Goal: Task Accomplishment & Management: Complete application form

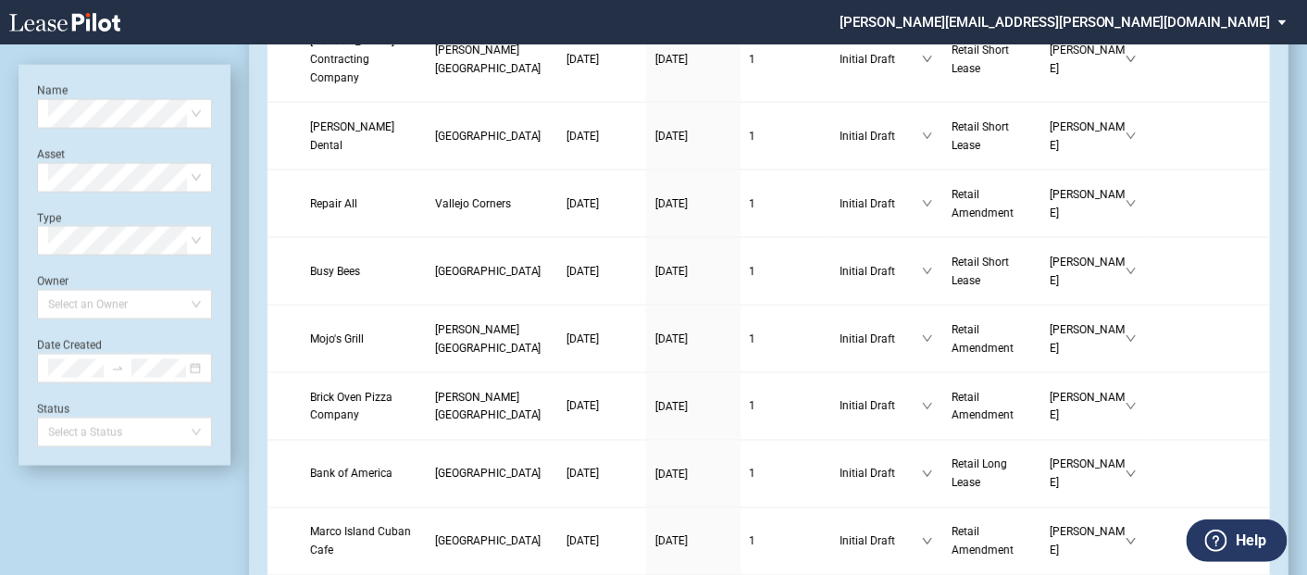
scroll to position [822, 0]
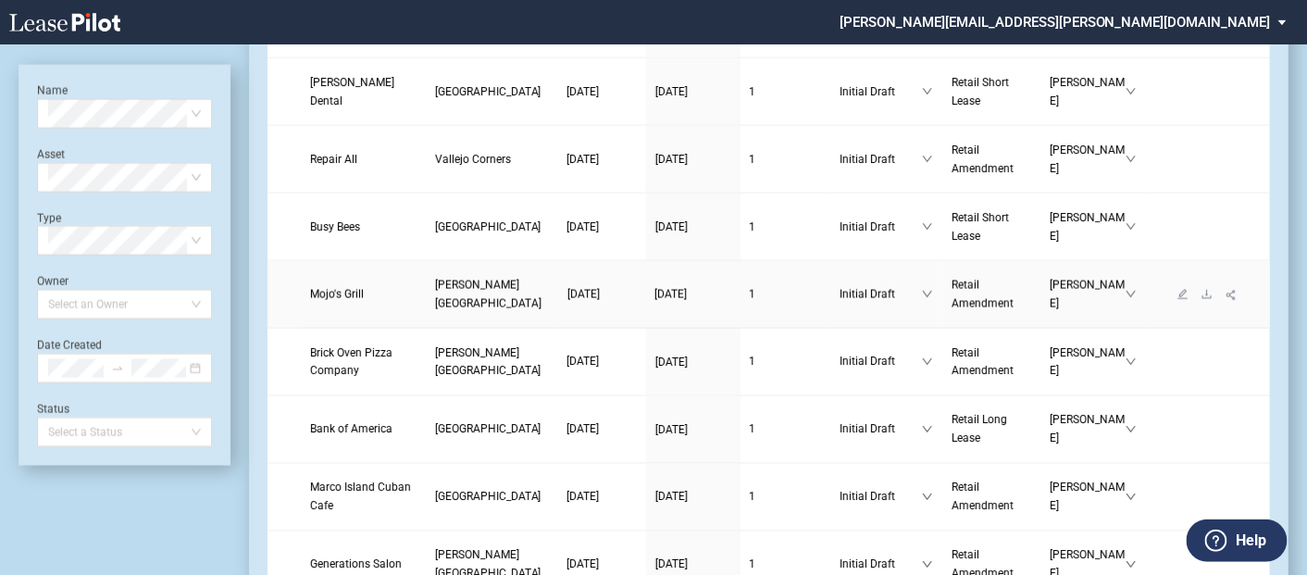
click at [435, 310] on span "[PERSON_NAME][GEOGRAPHIC_DATA]" at bounding box center [488, 294] width 106 height 31
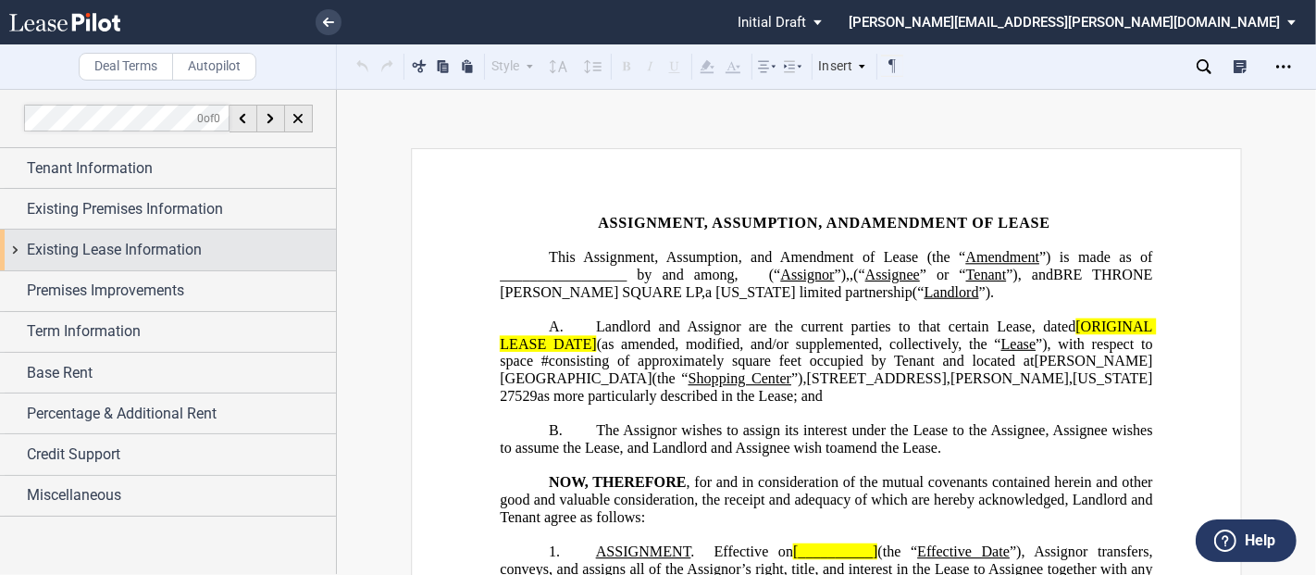
click at [11, 247] on div "Existing Lease Information" at bounding box center [168, 250] width 336 height 40
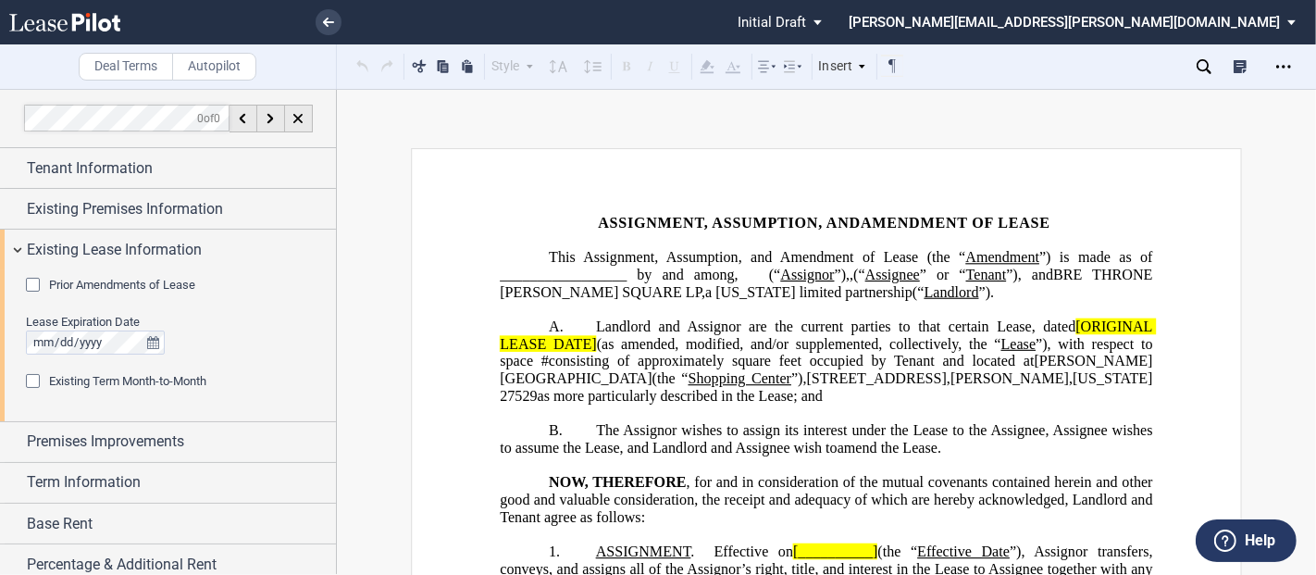
click at [34, 284] on div "Prior Amendments of Lease" at bounding box center [35, 287] width 19 height 19
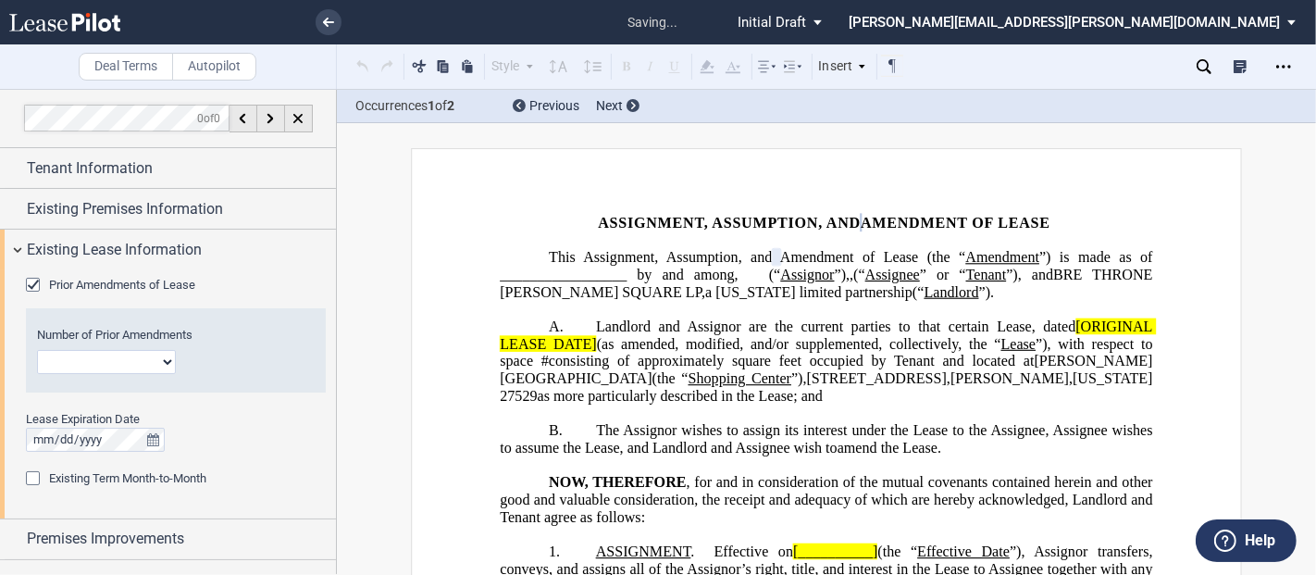
click at [173, 357] on select "1 2 3 4 5 6 7 8 9 10 11 12" at bounding box center [106, 362] width 139 height 24
select select "number:3"
click at [37, 350] on select "1 2 3 4 5 6 7 8 9 10 11 12" at bounding box center [106, 362] width 139 height 24
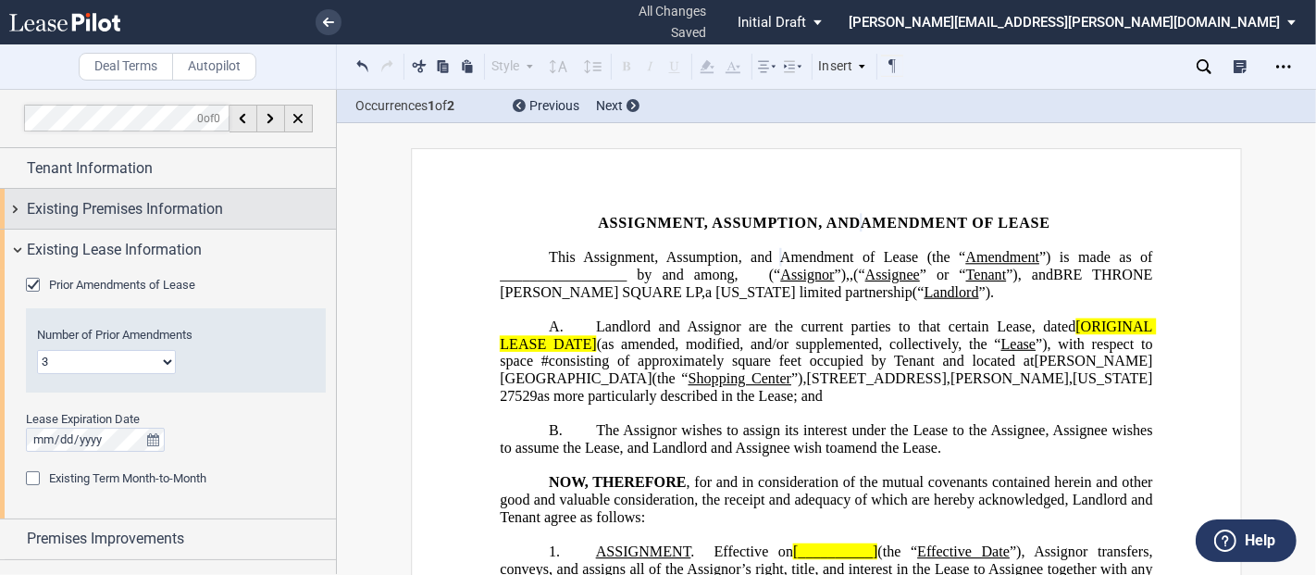
click at [19, 205] on div "Existing Premises Information" at bounding box center [168, 209] width 336 height 40
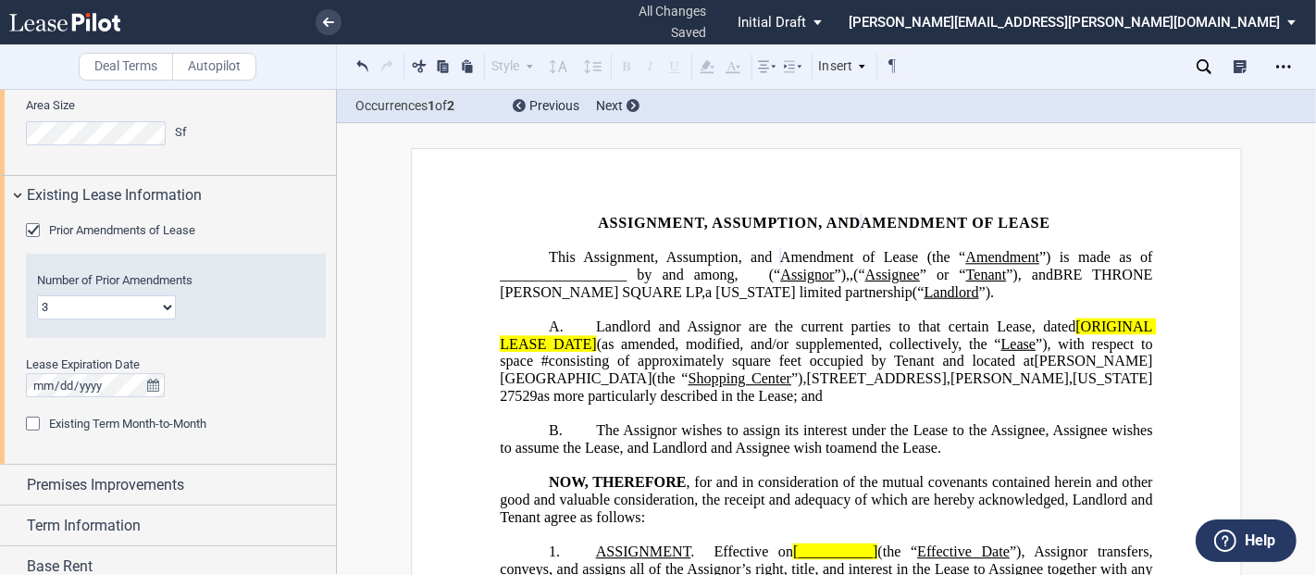
scroll to position [337, 0]
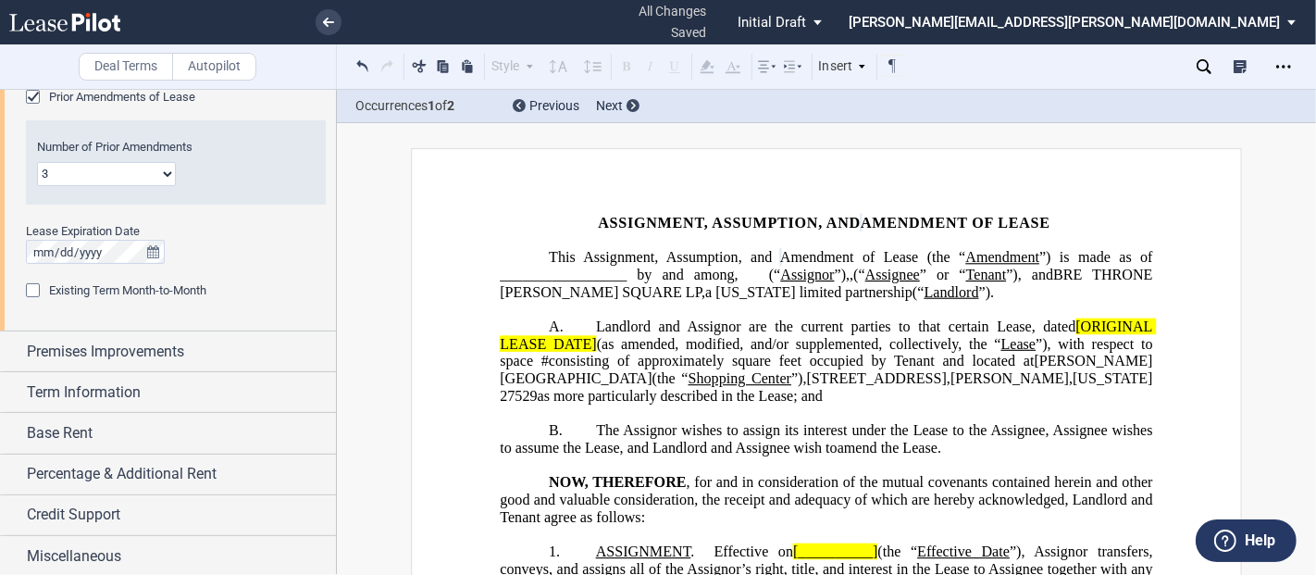
click at [1065, 335] on span "Landlord and Assignor are the current parties to that certain Lease, dated" at bounding box center [836, 326] width 480 height 17
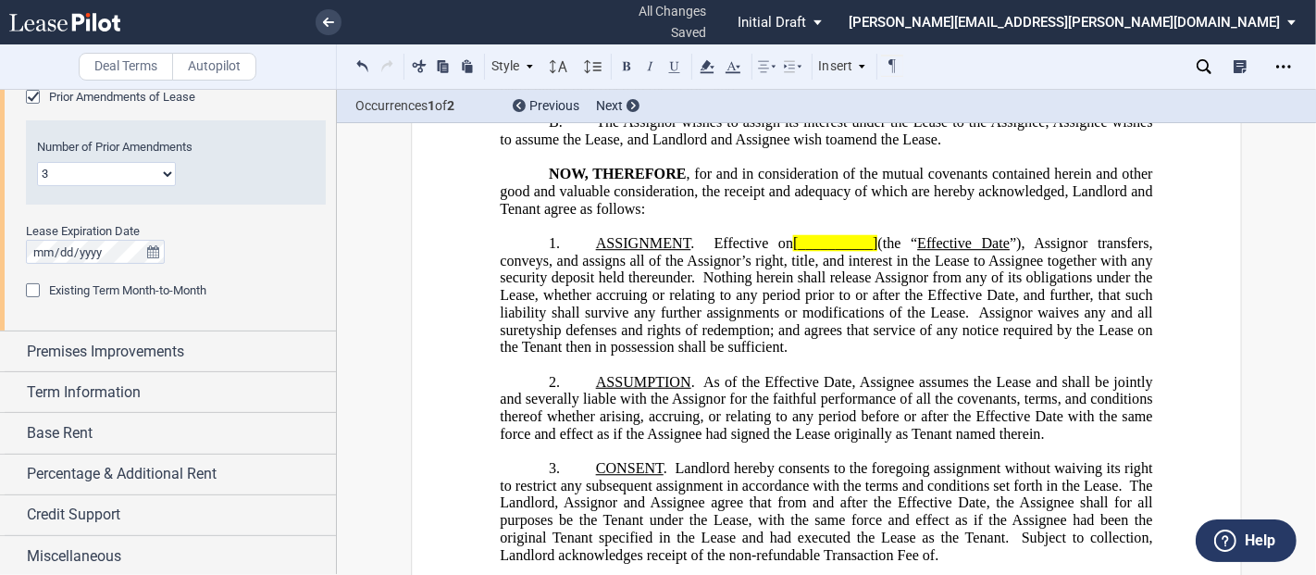
scroll to position [514, 0]
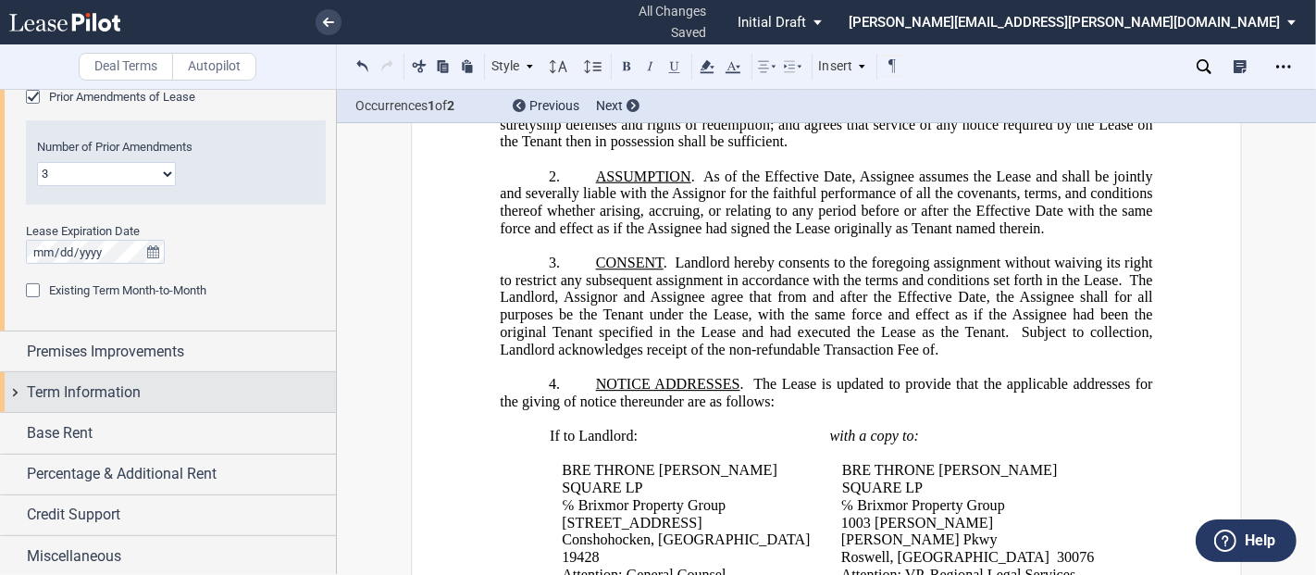
click at [51, 388] on span "Term Information" at bounding box center [84, 392] width 114 height 22
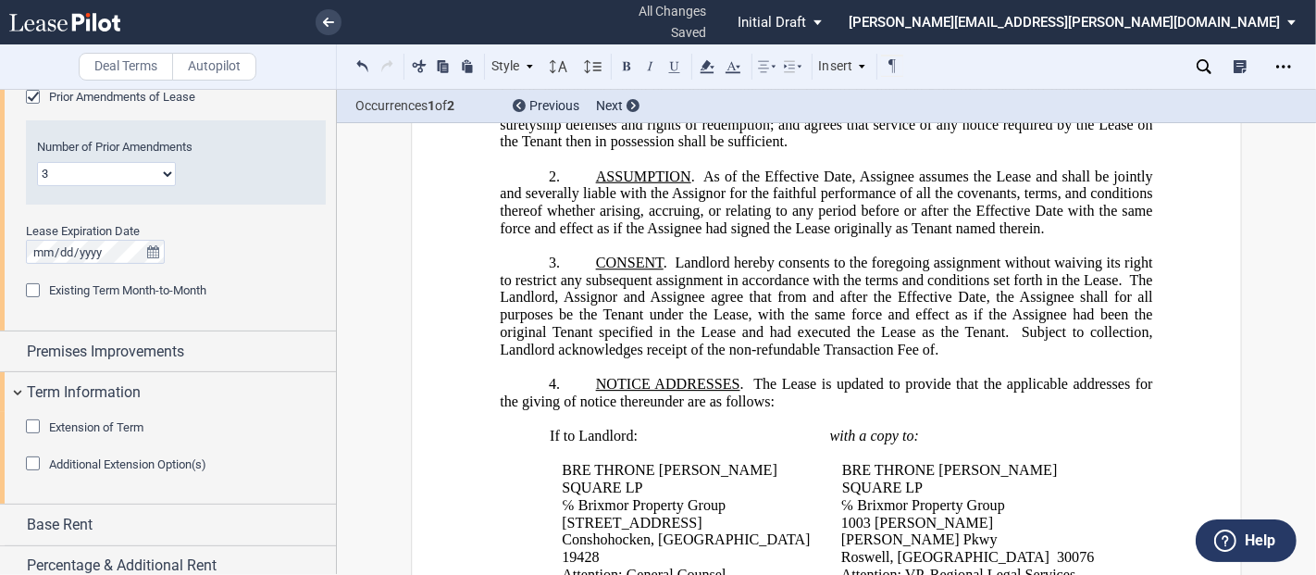
click at [32, 424] on div "Extension of Term" at bounding box center [35, 428] width 19 height 19
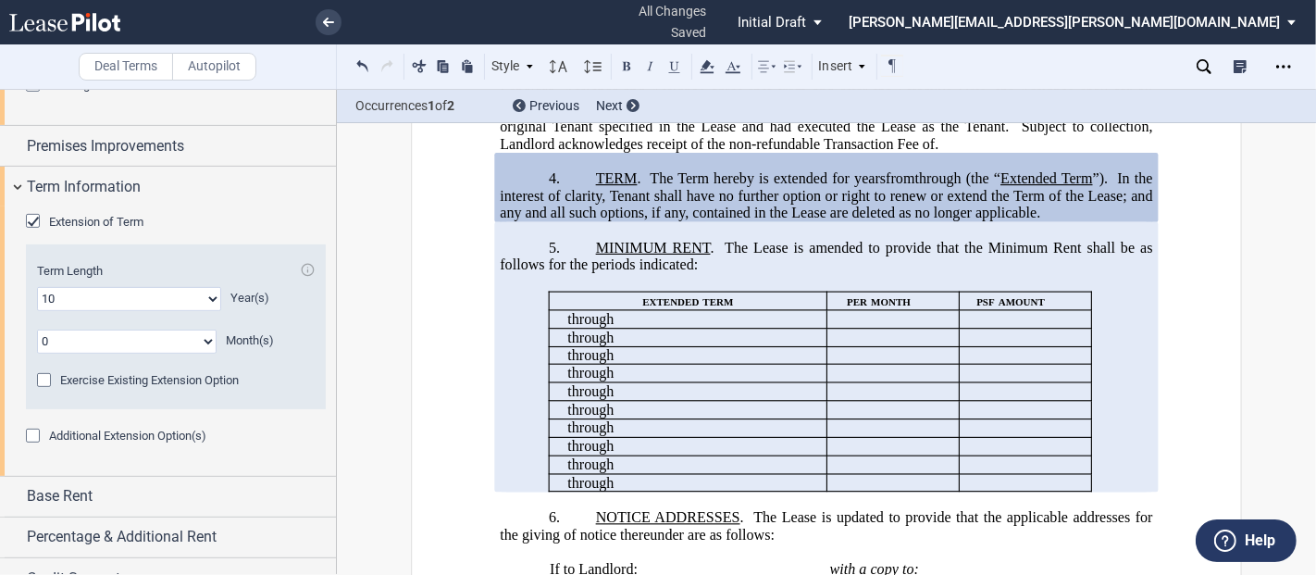
scroll to position [605, 0]
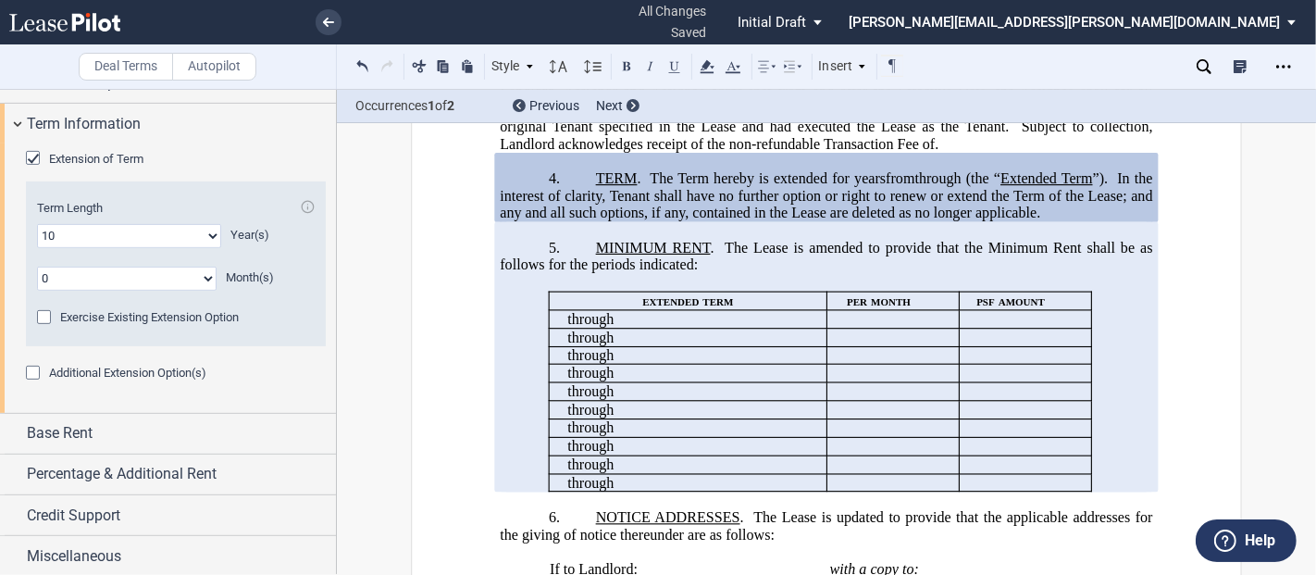
click at [792, 187] on span "The Term hereby is extended for" at bounding box center [750, 178] width 200 height 17
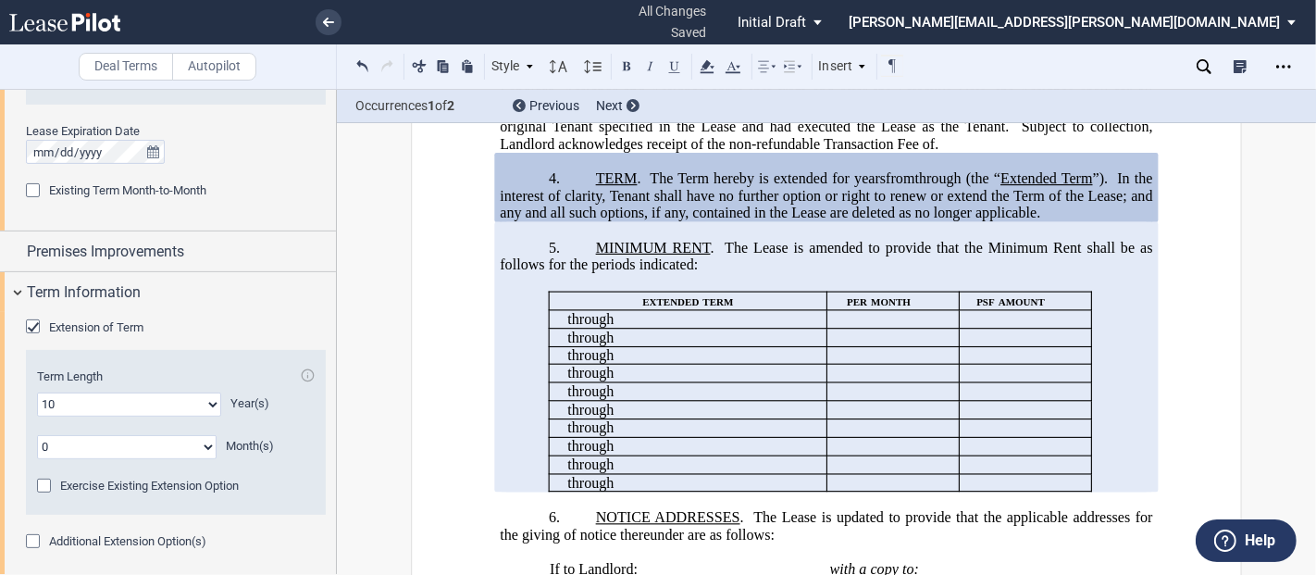
scroll to position [296, 0]
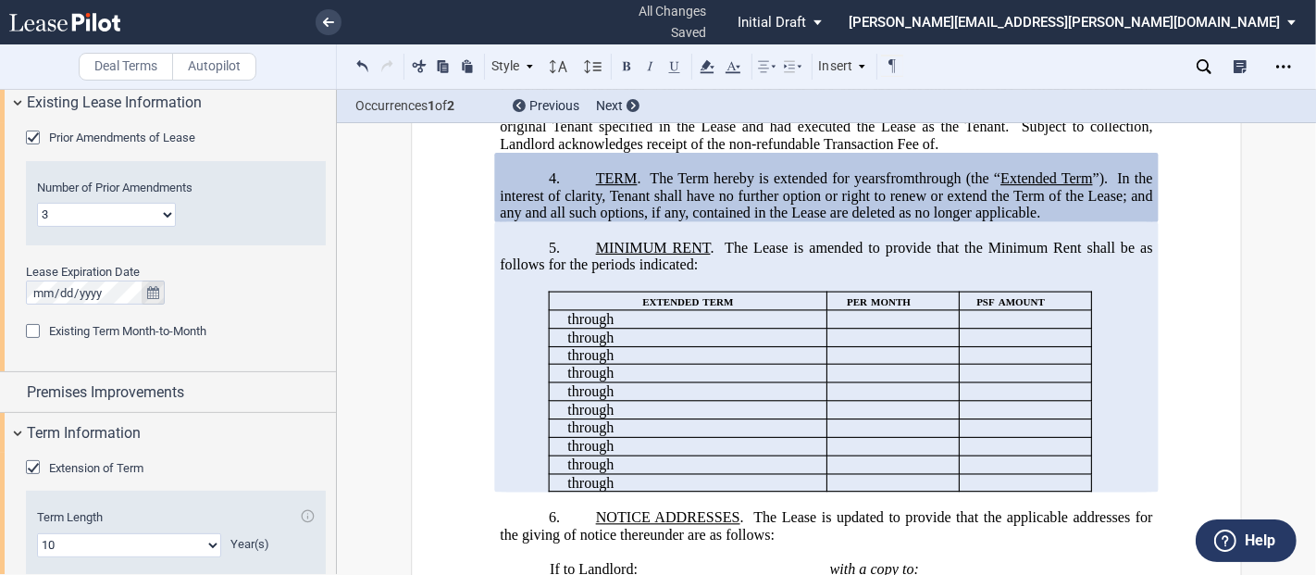
click at [151, 297] on icon "true" at bounding box center [153, 292] width 12 height 13
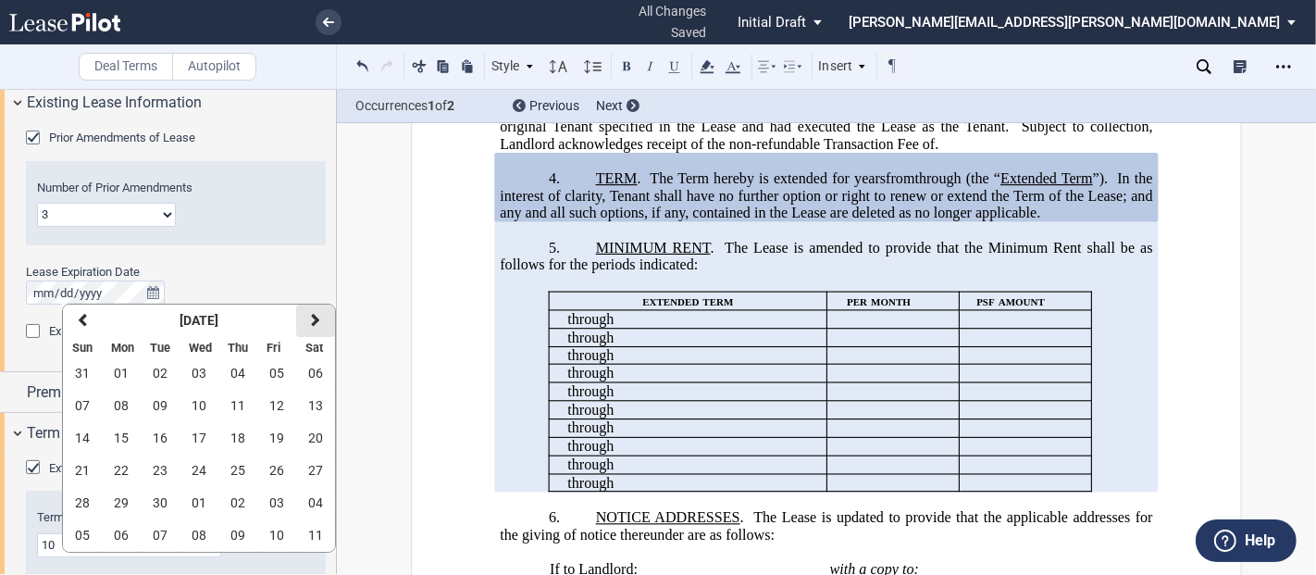
click at [314, 318] on icon "button" at bounding box center [315, 320] width 9 height 15
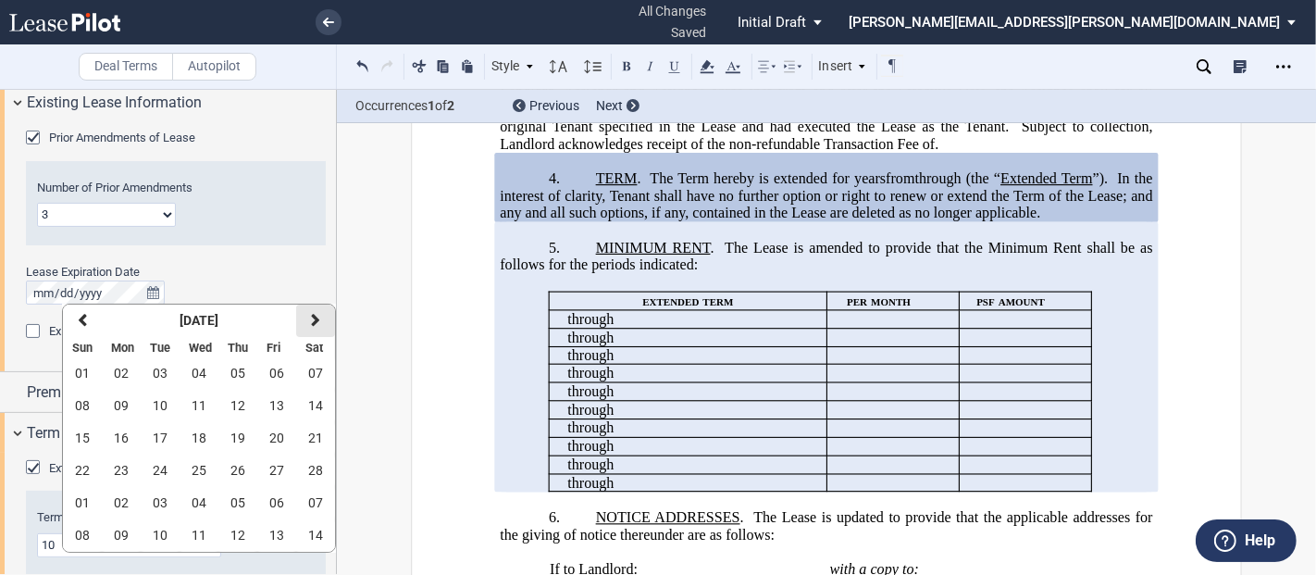
click at [314, 318] on icon "button" at bounding box center [315, 320] width 9 height 15
click at [241, 504] on span "30" at bounding box center [238, 502] width 15 height 15
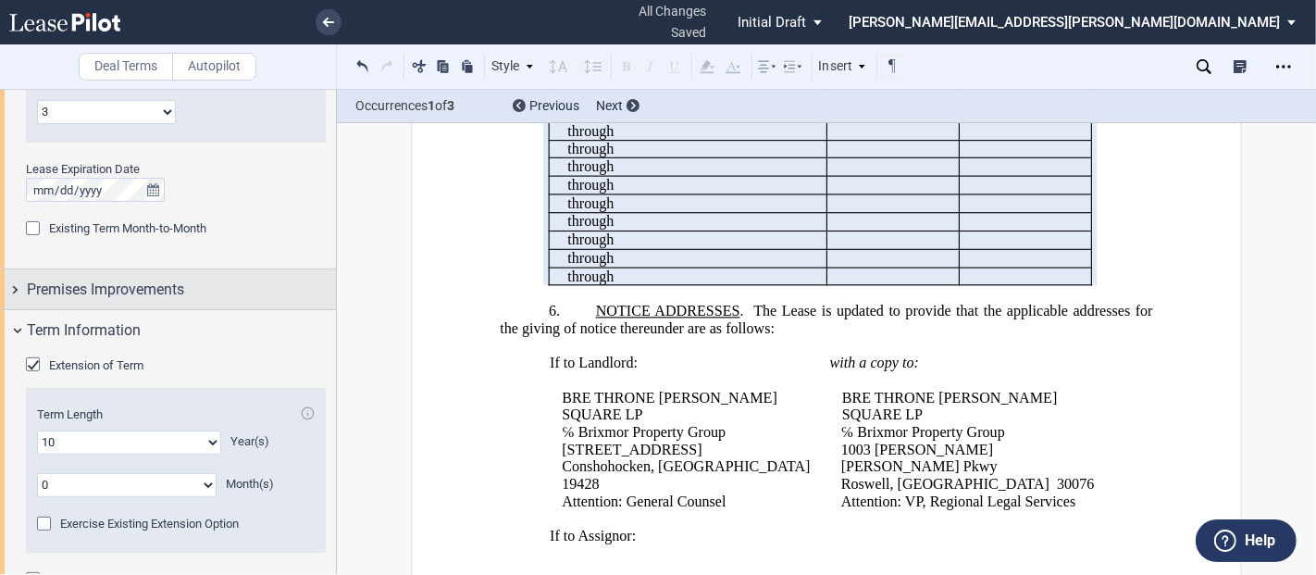
scroll to position [605, 0]
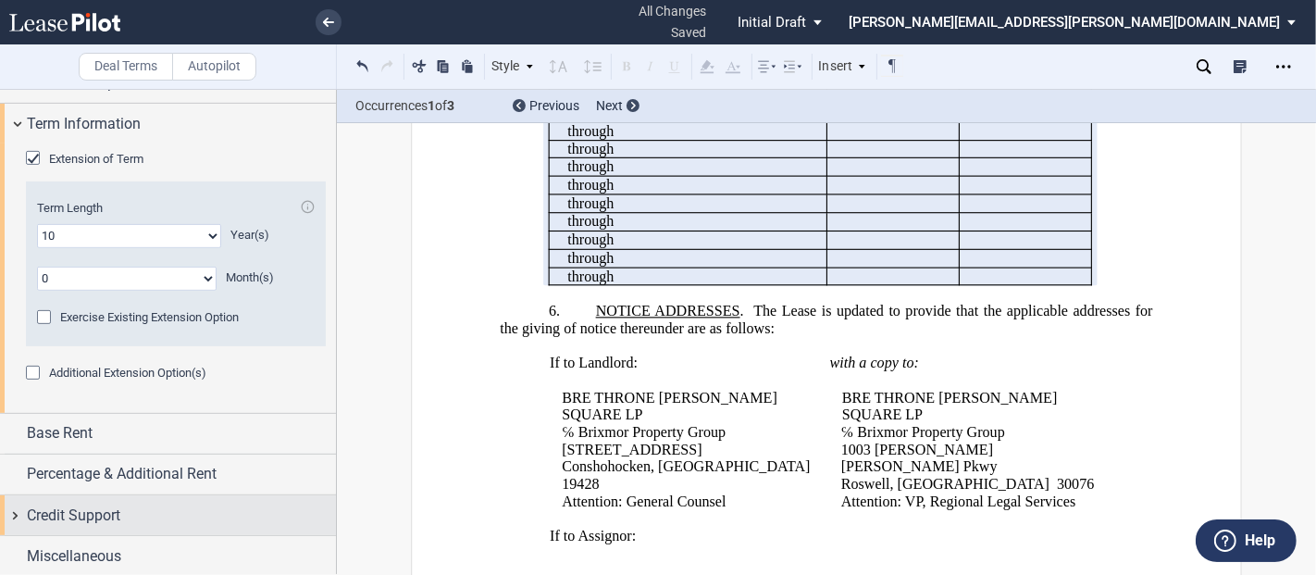
click at [14, 511] on div "Credit Support" at bounding box center [168, 515] width 336 height 40
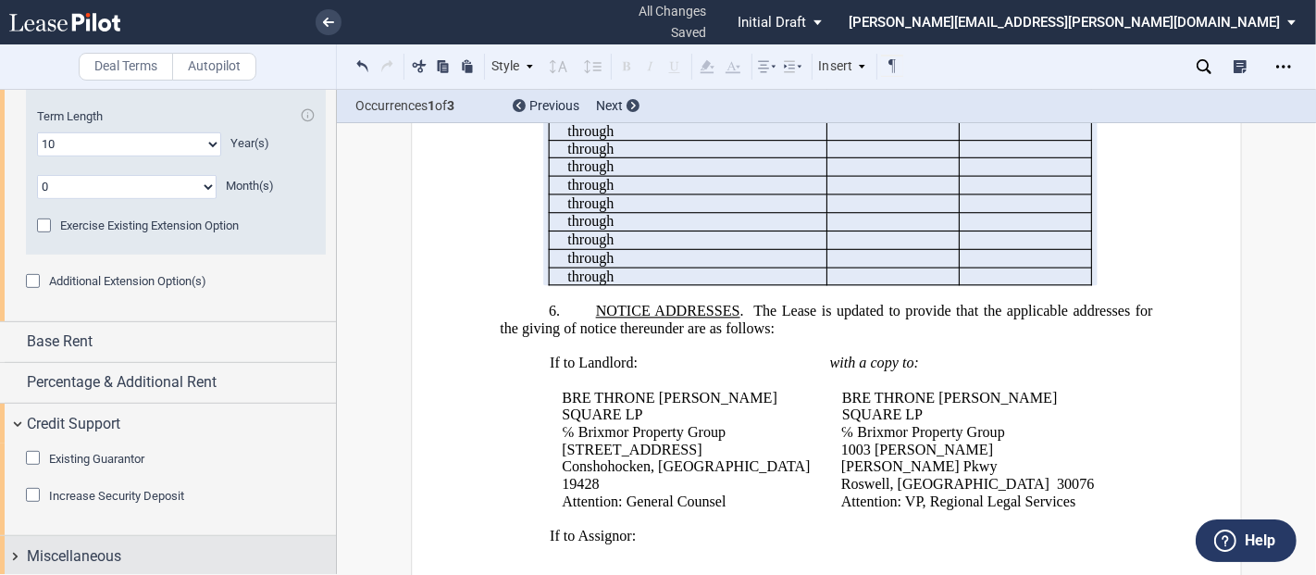
click at [12, 552] on div "Miscellaneous" at bounding box center [168, 556] width 336 height 40
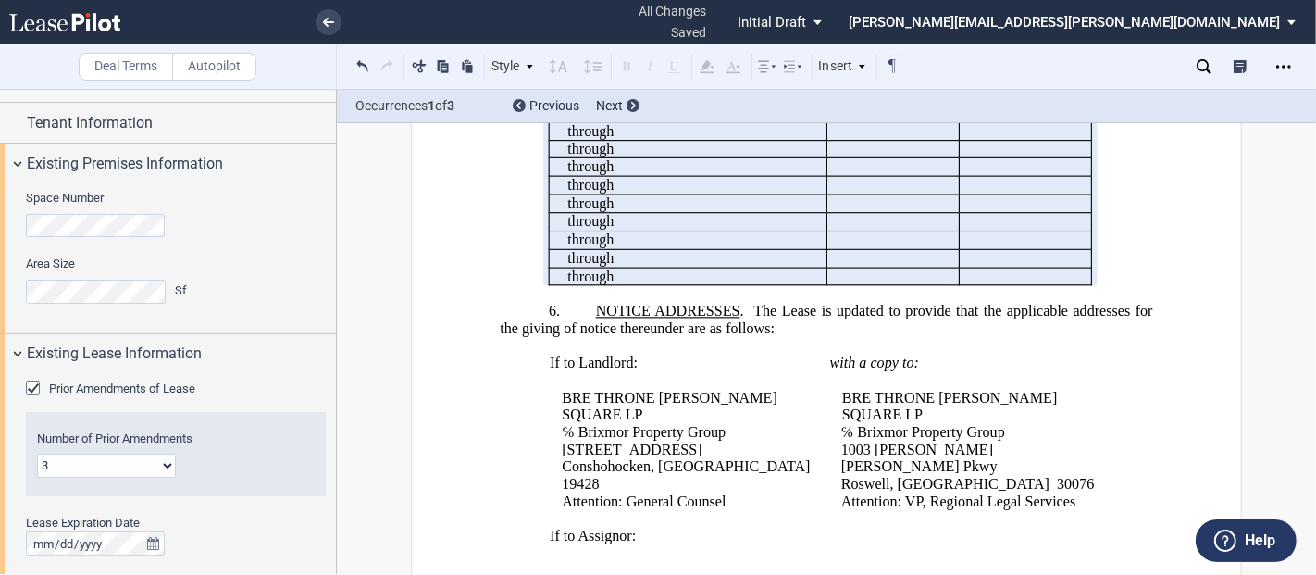
scroll to position [0, 0]
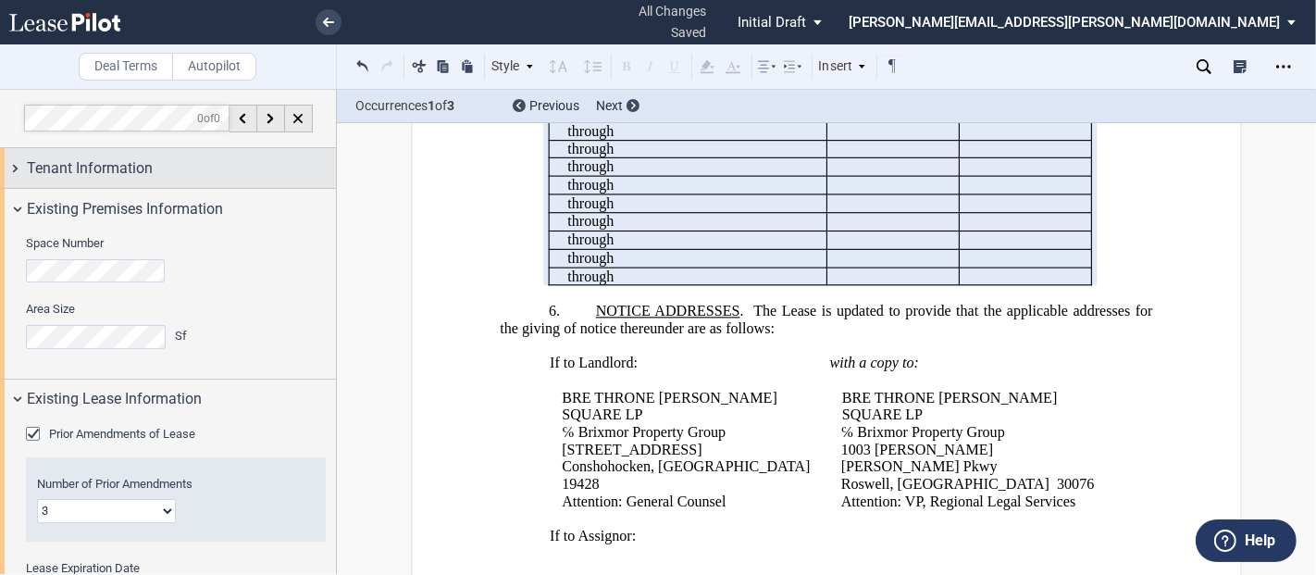
click at [10, 170] on div "Tenant Information" at bounding box center [168, 168] width 336 height 40
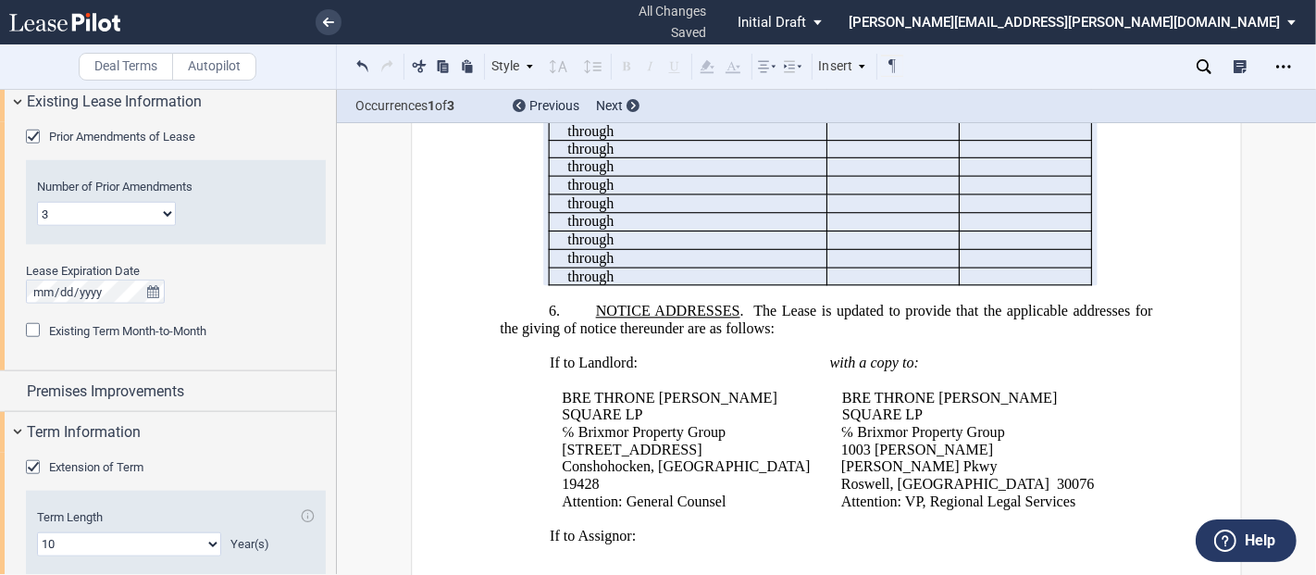
scroll to position [1542, 0]
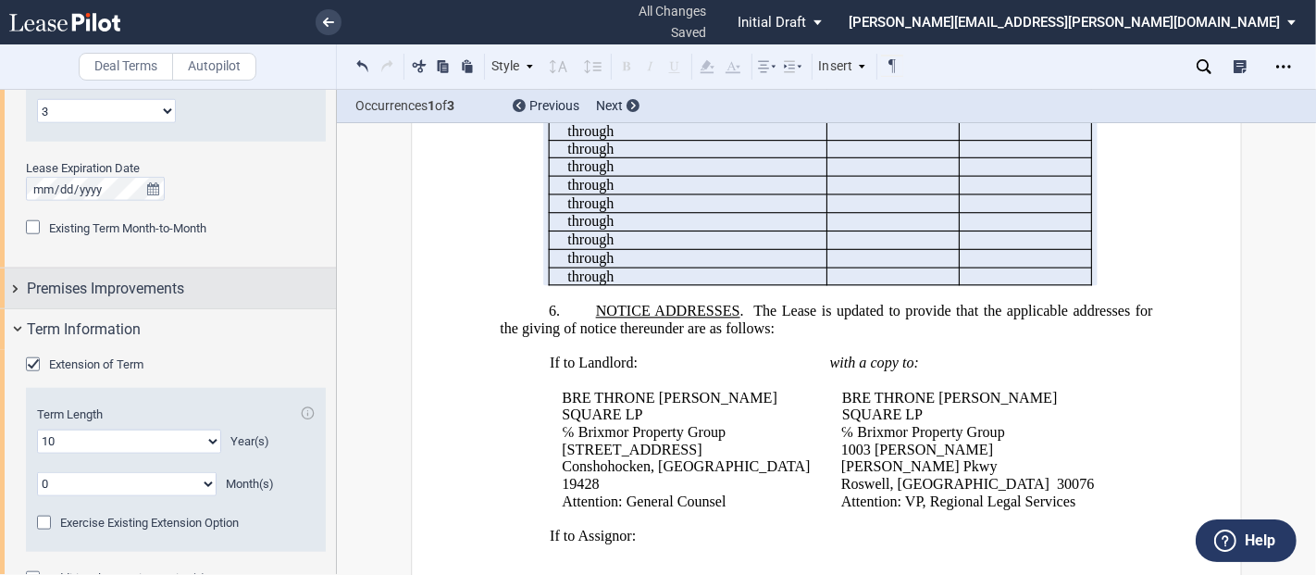
click at [15, 285] on div "Premises Improvements" at bounding box center [168, 288] width 336 height 40
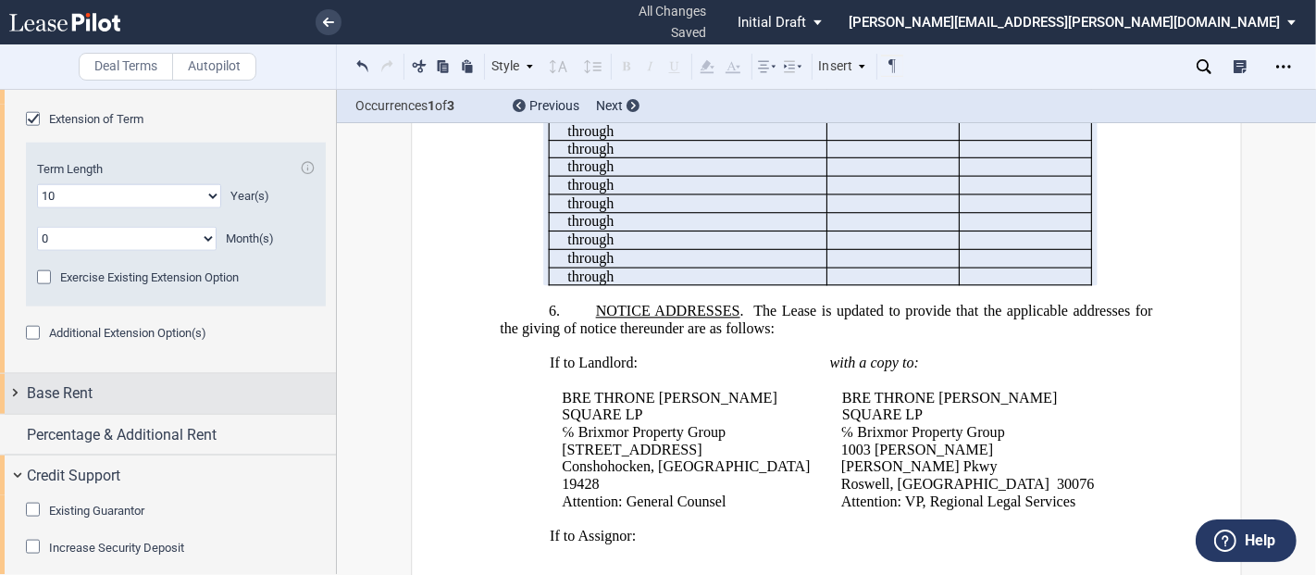
scroll to position [1954, 0]
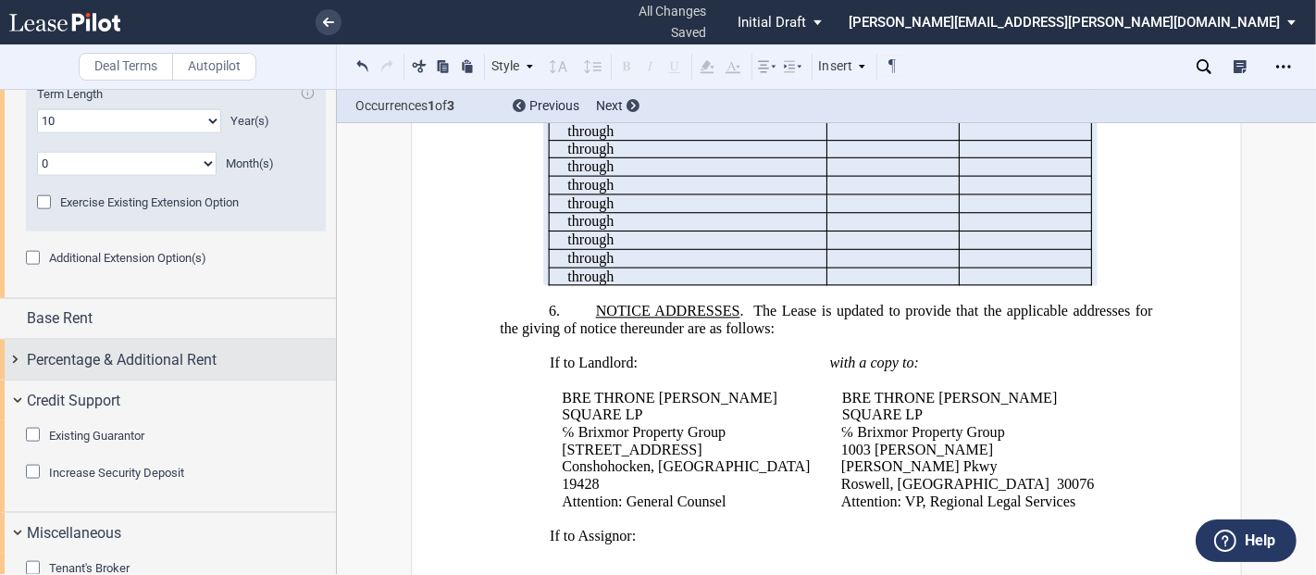
click at [20, 355] on div "Percentage & Additional Rent" at bounding box center [168, 360] width 336 height 40
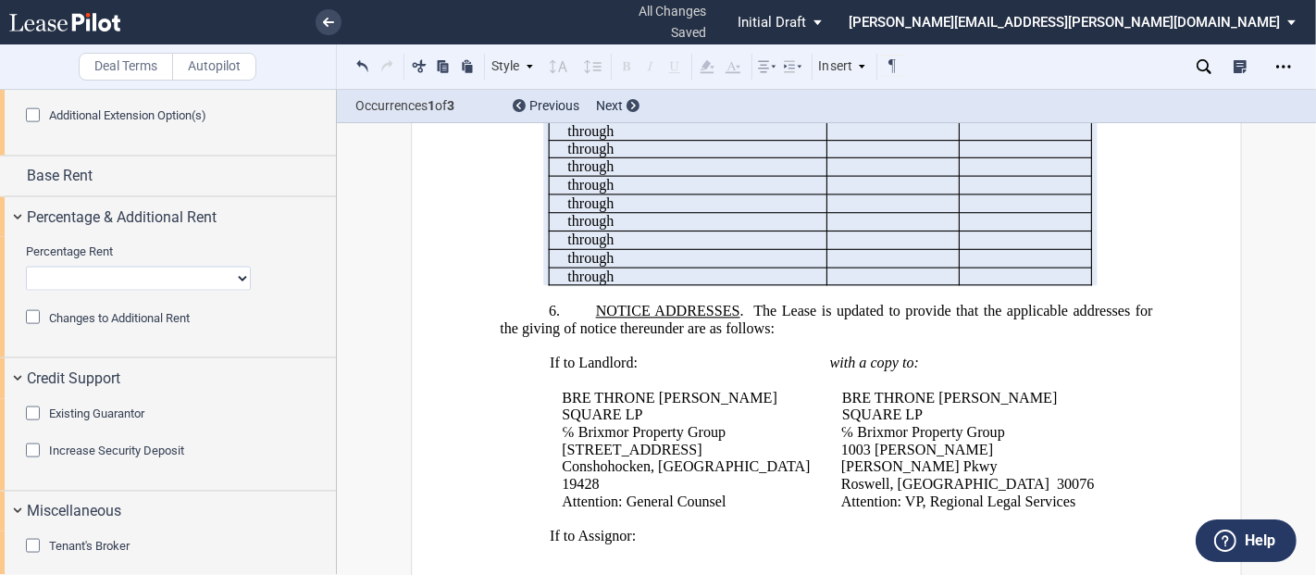
scroll to position [2107, 0]
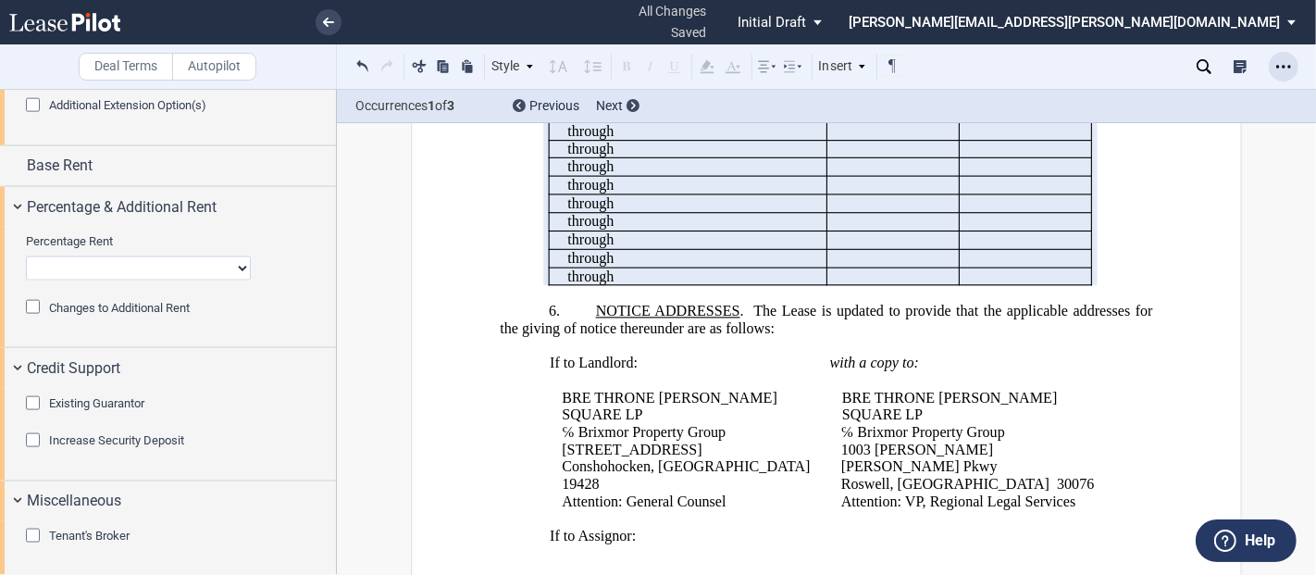
click at [1289, 67] on use "Open Lease options menu" at bounding box center [1284, 66] width 15 height 3
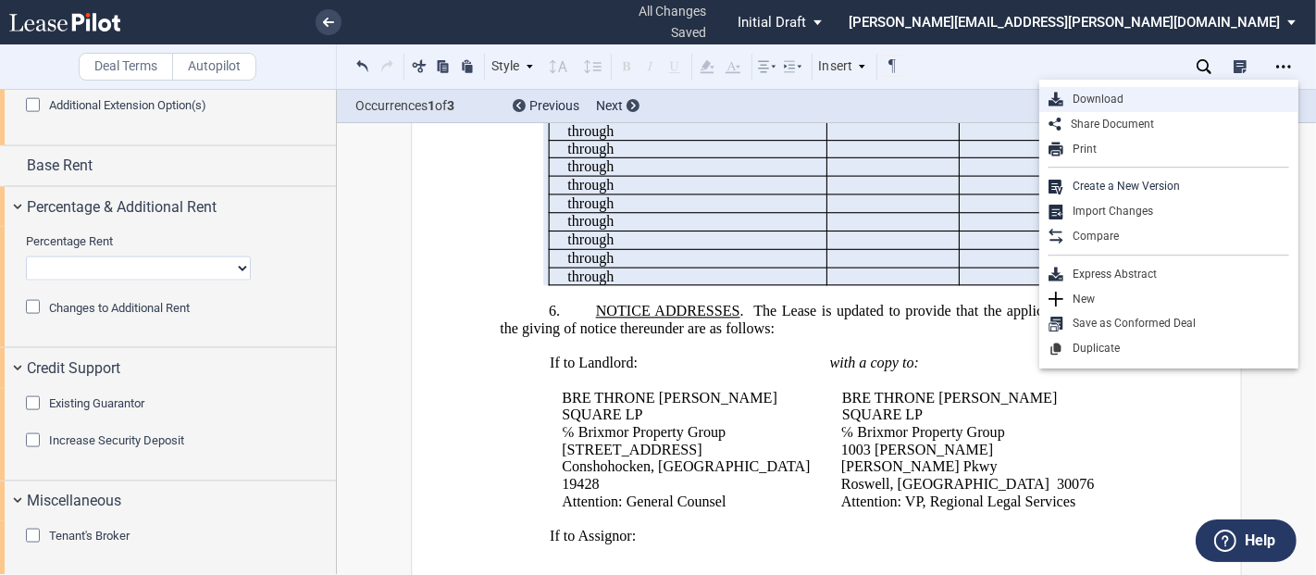
click at [1084, 106] on div "Download" at bounding box center [1177, 100] width 226 height 16
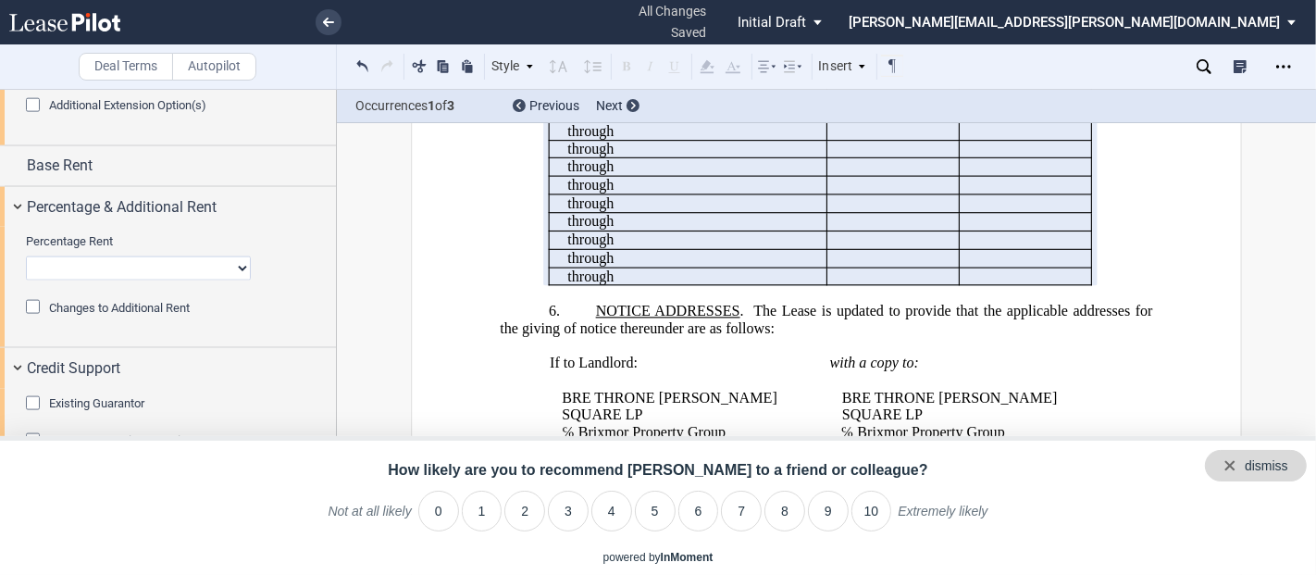
click at [1229, 461] on icon "Close survey" at bounding box center [1230, 465] width 13 height 13
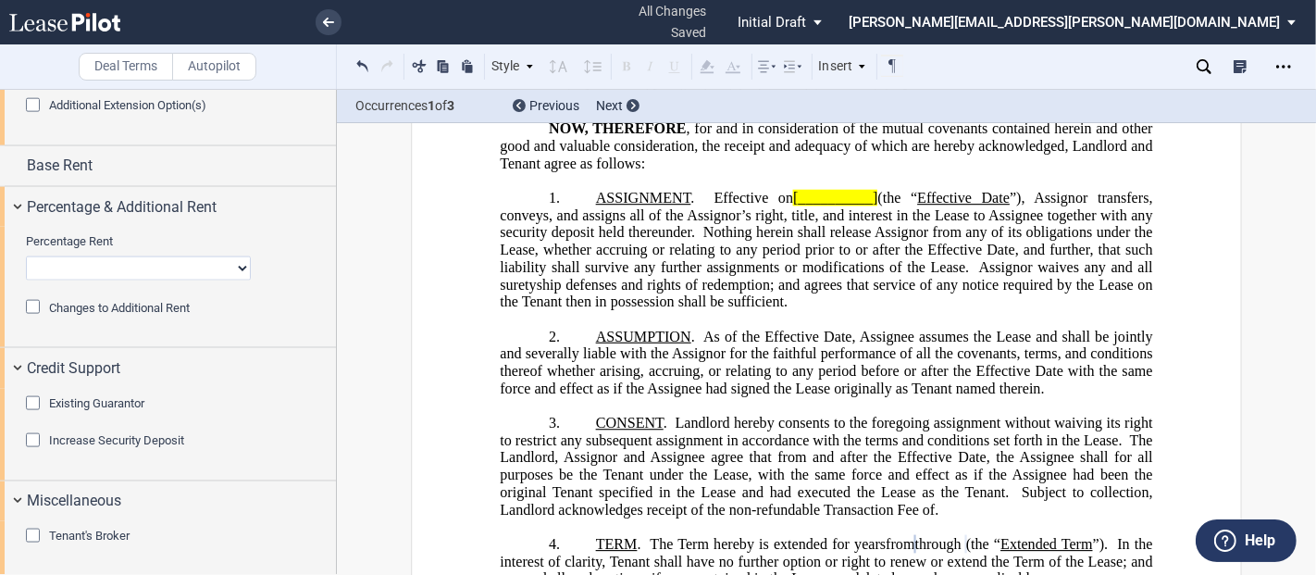
scroll to position [308, 0]
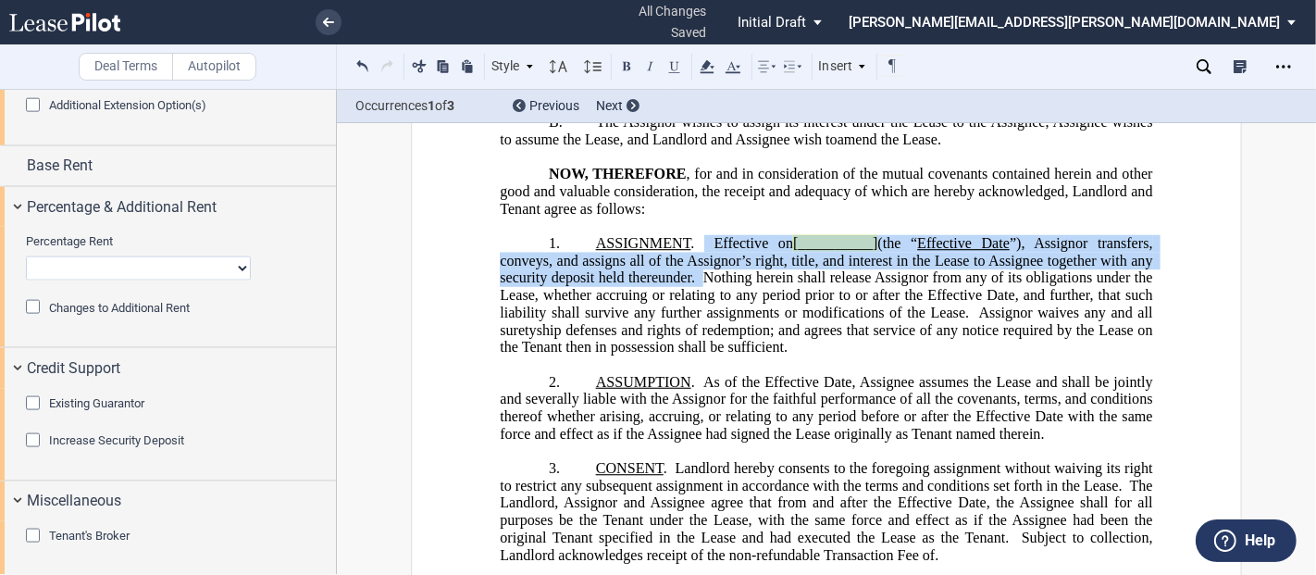
drag, startPoint x: 701, startPoint y: 256, endPoint x: 697, endPoint y: 300, distance: 43.7
click at [697, 300] on span "ASSIGNMENT . Effective on [__________] (the “ Effective Date ”), Assignor trans…" at bounding box center [828, 295] width 656 height 120
